Goal: Task Accomplishment & Management: Manage account settings

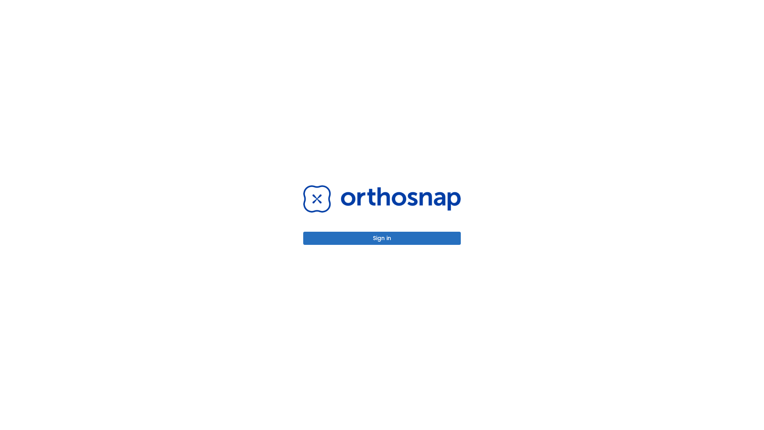
click at [382, 238] on button "Sign in" at bounding box center [381, 237] width 157 height 13
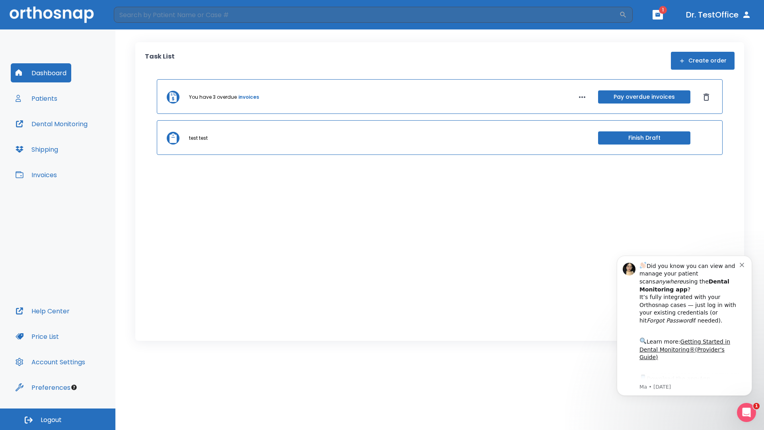
click at [58, 419] on span "Logout" at bounding box center [51, 419] width 21 height 9
